Goal: Information Seeking & Learning: Learn about a topic

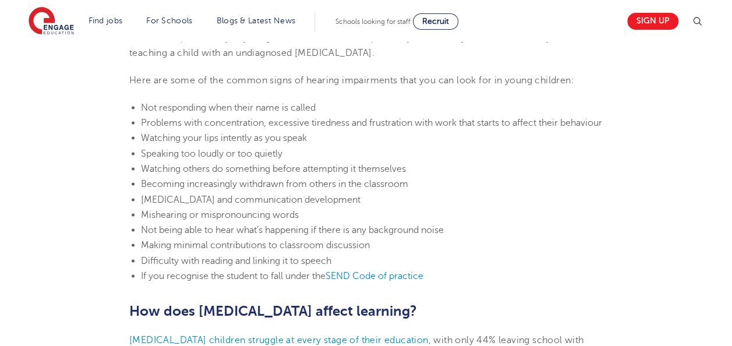
scroll to position [1048, 0]
